Goal: Task Accomplishment & Management: Manage account settings

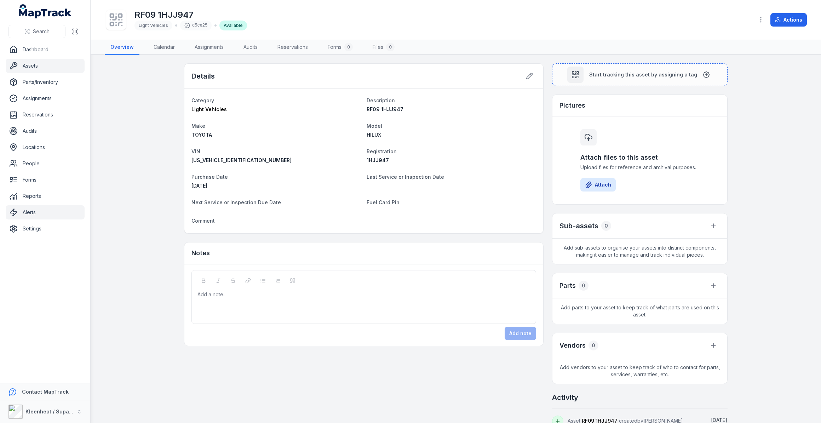
click at [25, 211] on link "Alerts" at bounding box center [45, 212] width 79 height 14
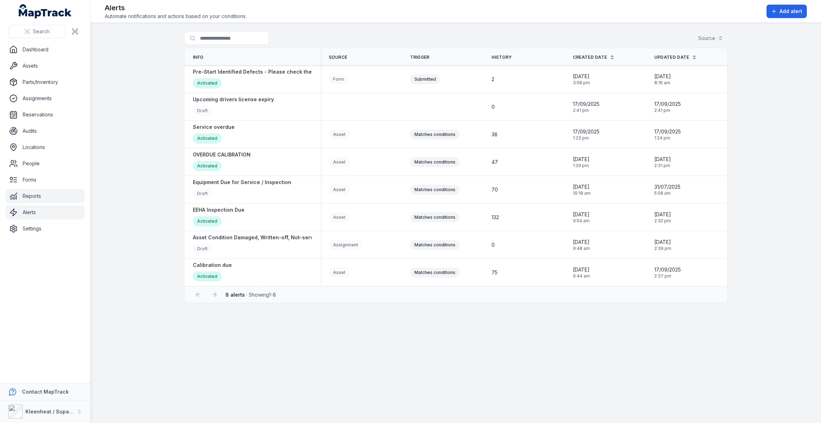
click at [32, 198] on link "Reports" at bounding box center [45, 196] width 79 height 14
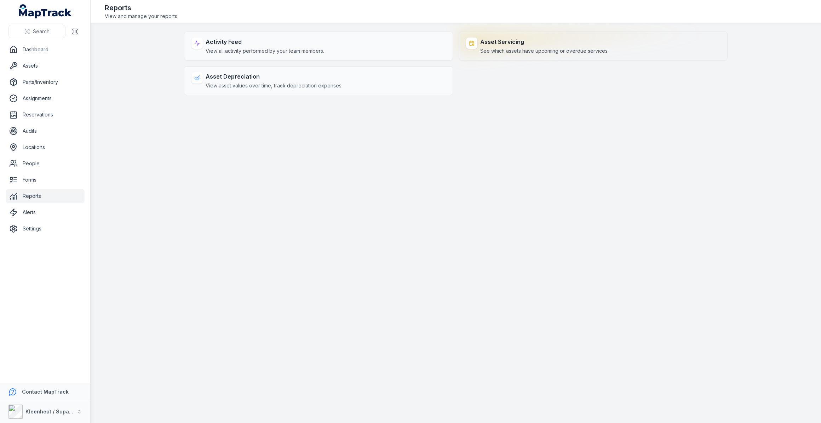
click at [513, 44] on strong "Asset Servicing" at bounding box center [544, 41] width 128 height 8
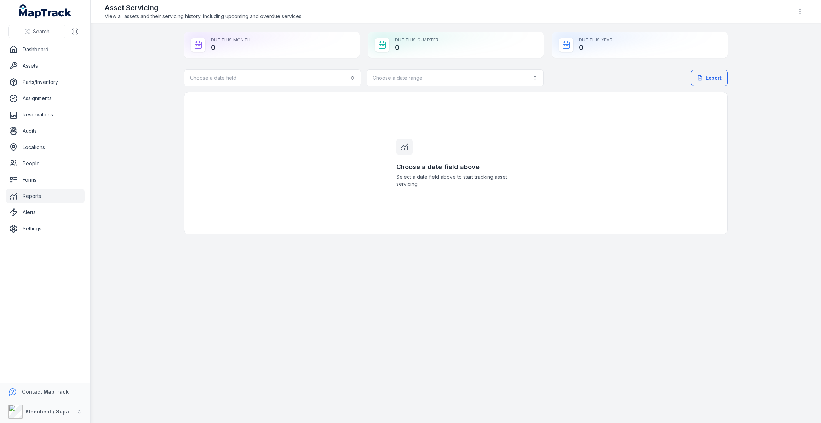
click at [334, 86] on div "Choose a date field Choose a date range Export Choose a date field above Select…" at bounding box center [455, 151] width 543 height 165
click at [333, 82] on button "Choose a date field" at bounding box center [272, 77] width 177 height 17
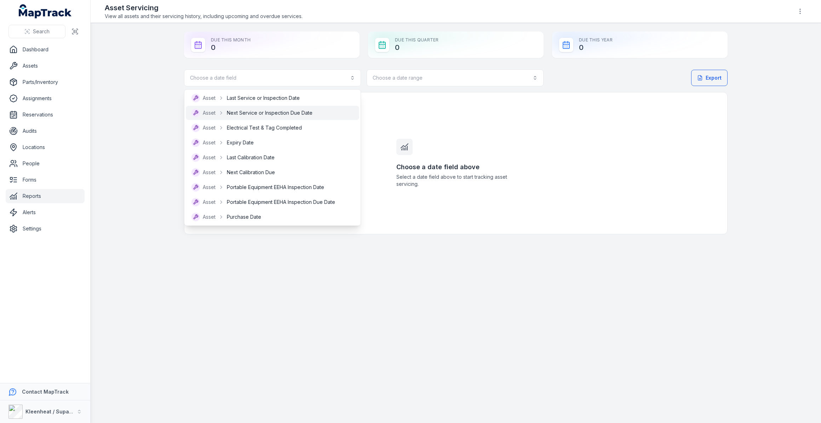
click at [289, 115] on span "Next Service or Inspection Due Date" at bounding box center [270, 112] width 86 height 7
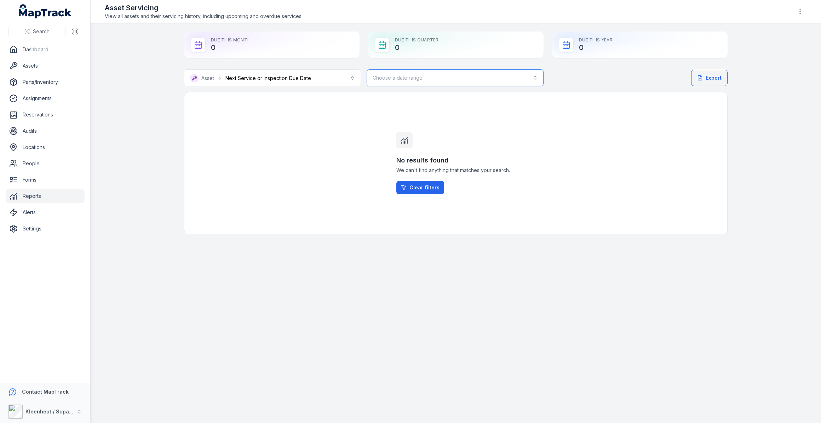
click at [387, 81] on button "Choose a date range" at bounding box center [454, 77] width 177 height 17
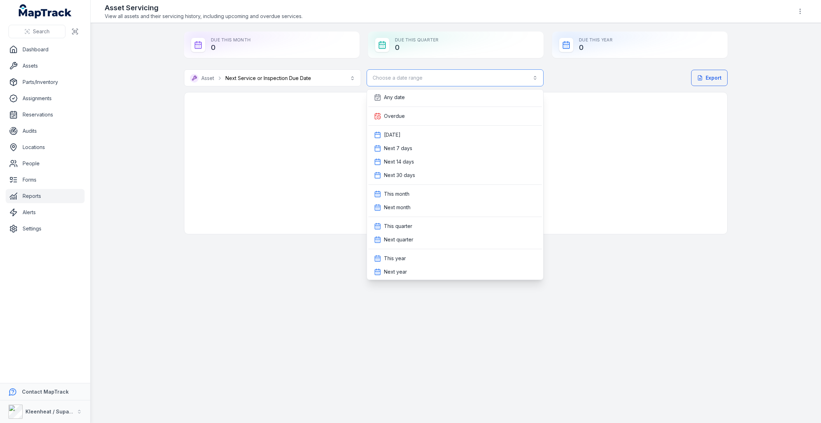
click at [387, 81] on button "Choose a date range" at bounding box center [454, 77] width 177 height 17
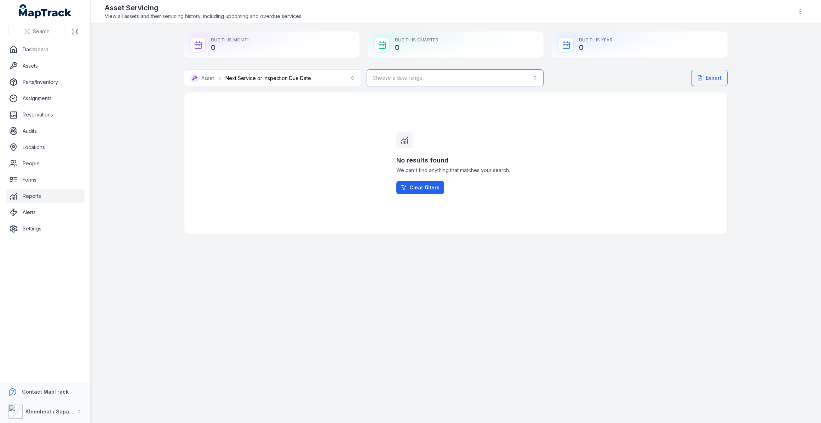
click at [387, 81] on button "Choose a date range" at bounding box center [454, 77] width 177 height 17
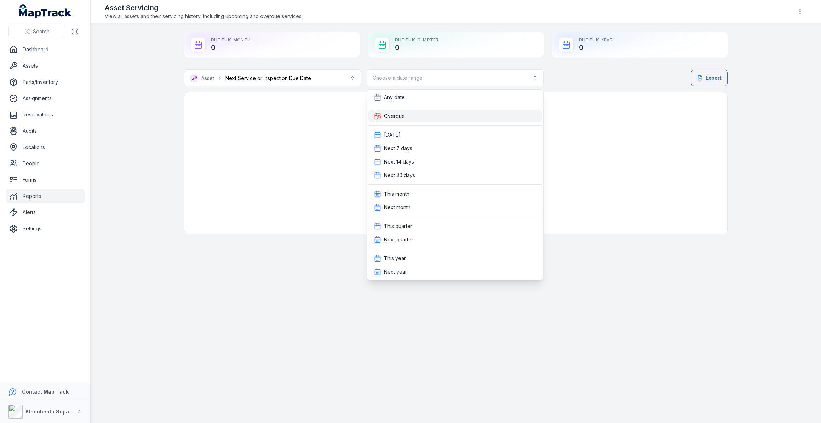
click at [390, 114] on span "Overdue" at bounding box center [394, 115] width 21 height 7
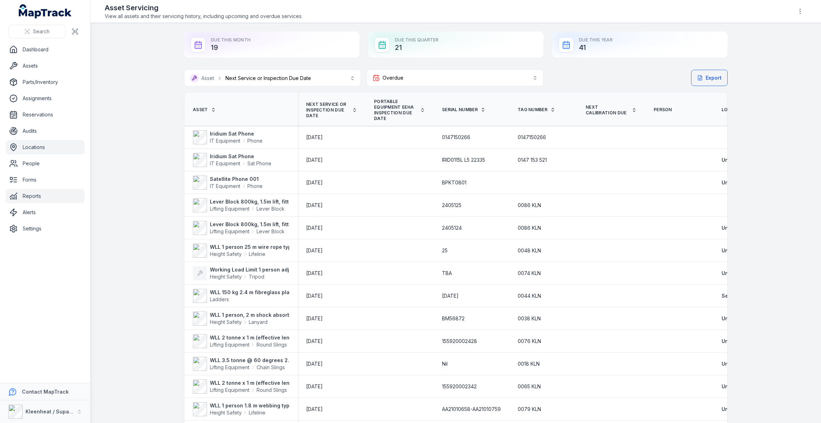
click at [35, 148] on link "Locations" at bounding box center [45, 147] width 79 height 14
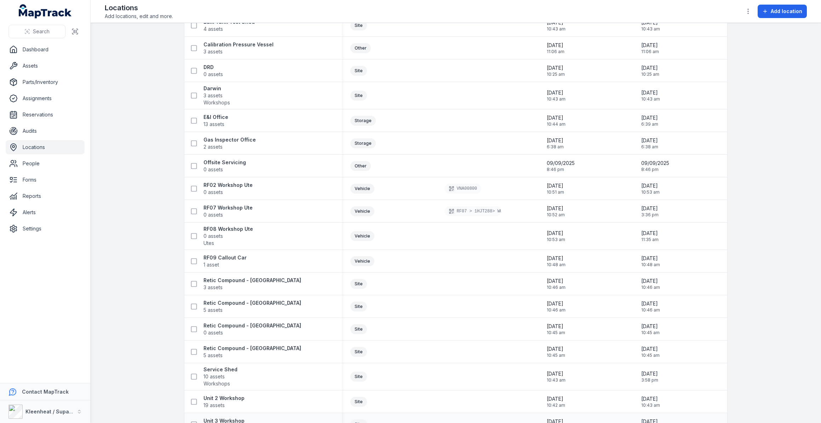
scroll to position [11, 0]
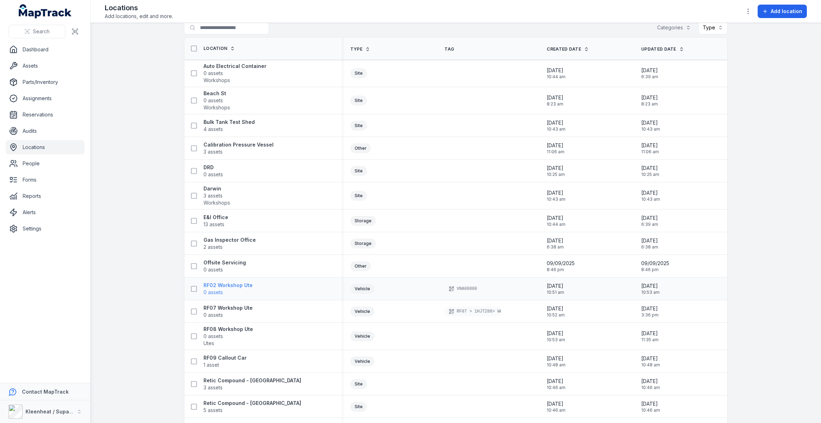
click at [207, 283] on strong "RF02 Workshop Ute" at bounding box center [227, 285] width 49 height 7
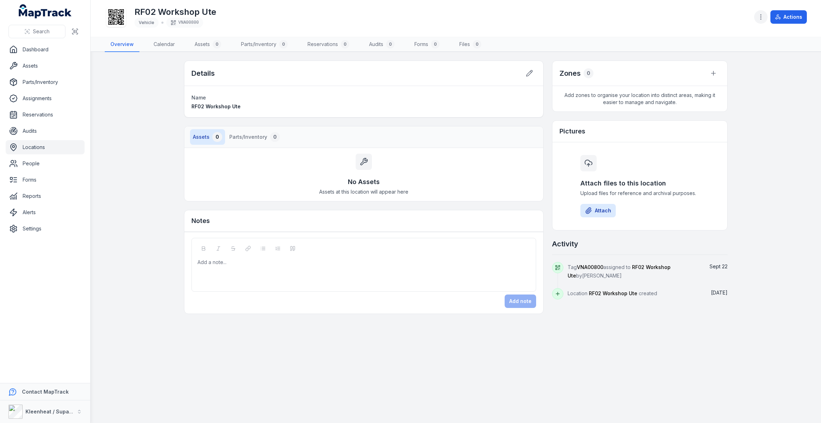
click at [761, 18] on icon "button" at bounding box center [760, 16] width 7 height 7
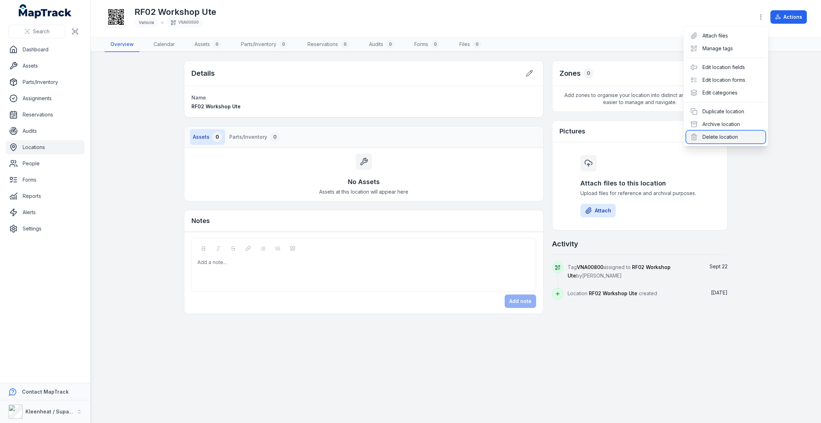
click at [723, 134] on div "Delete location" at bounding box center [725, 137] width 79 height 13
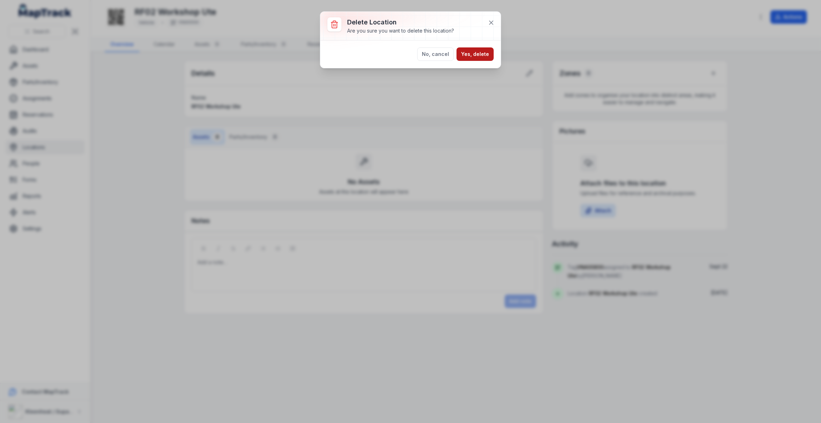
click at [485, 54] on button "Yes, delete" at bounding box center [474, 53] width 37 height 13
